Goal: Information Seeking & Learning: Learn about a topic

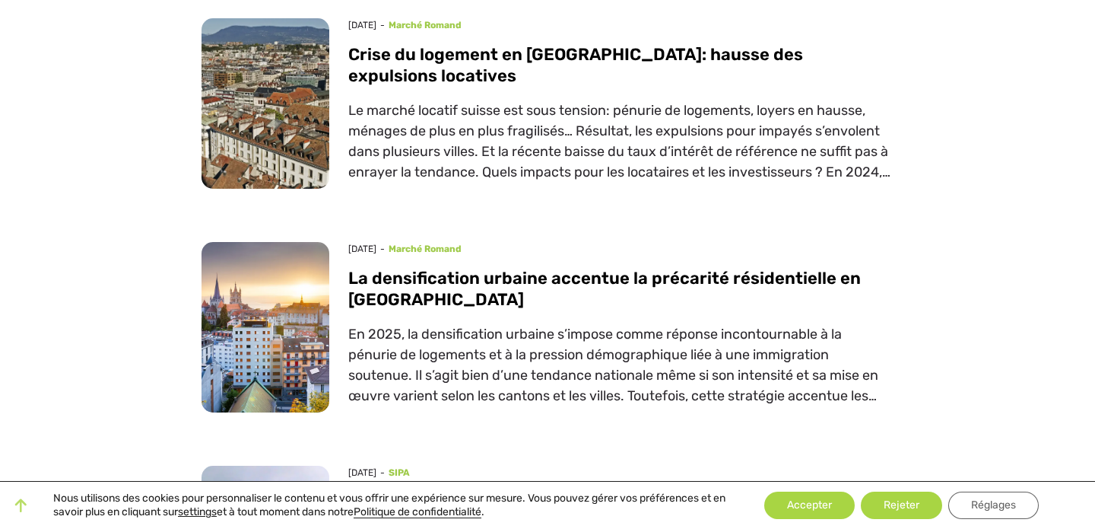
scroll to position [696, 0]
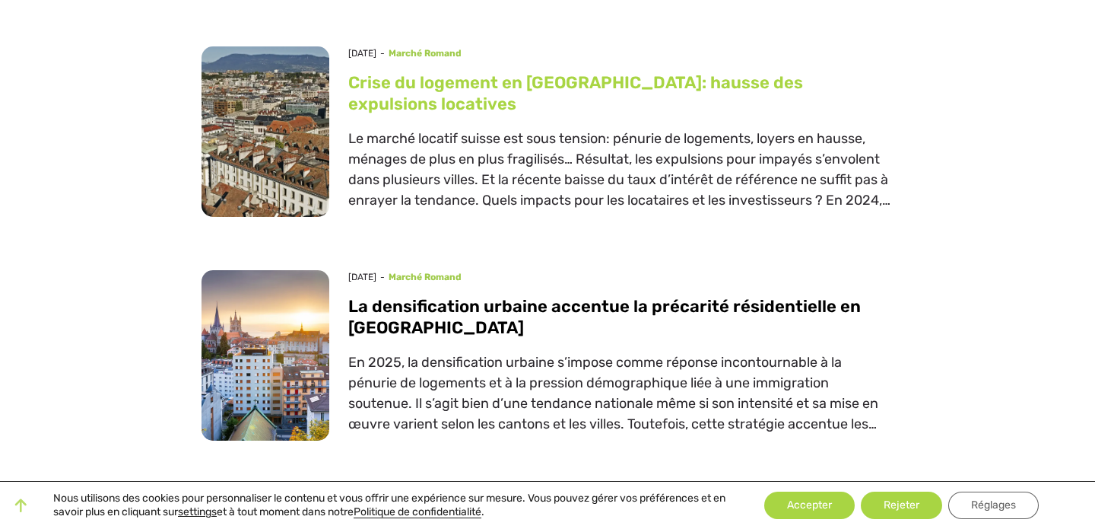
click at [526, 84] on link "Crise du logement en [GEOGRAPHIC_DATA]: hausse des expulsions locatives" at bounding box center [575, 93] width 455 height 42
